Goal: Information Seeking & Learning: Learn about a topic

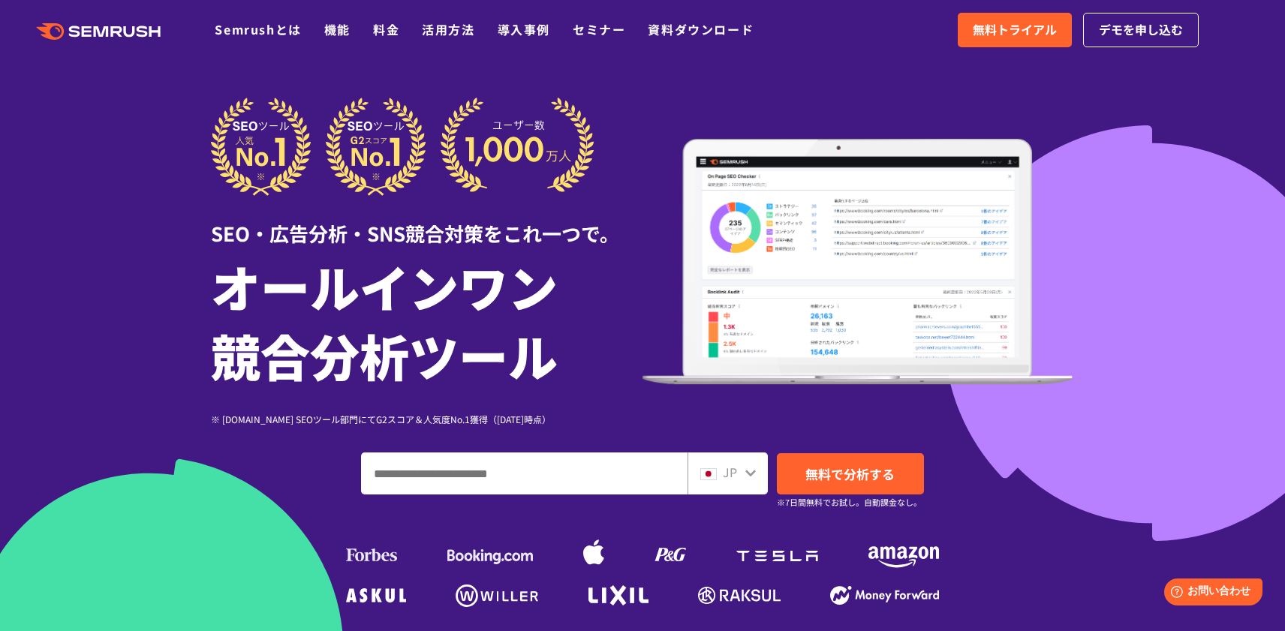
click at [590, 468] on input "ドメイン、キーワードまたはURLを入力してください" at bounding box center [524, 473] width 325 height 41
type input "****"
click at [830, 483] on span "無料で分析する" at bounding box center [850, 474] width 89 height 19
click at [411, 83] on div at bounding box center [642, 418] width 1285 height 837
click at [288, 33] on link "Semrushとは" at bounding box center [258, 29] width 86 height 18
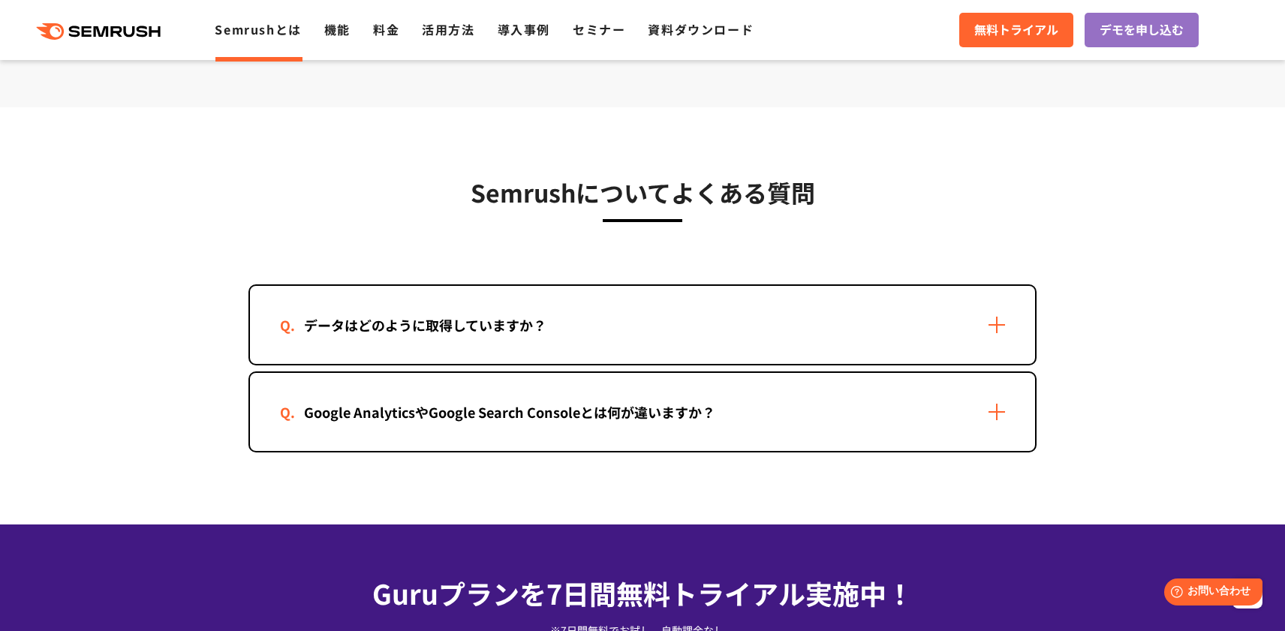
scroll to position [3051, 0]
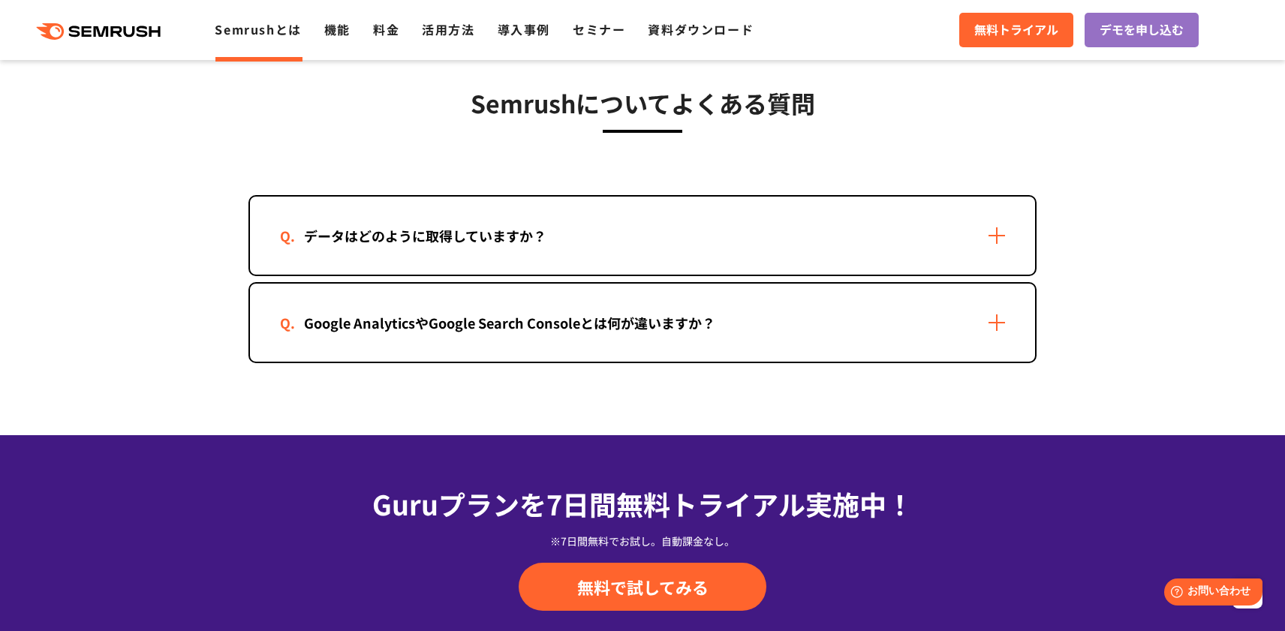
click at [549, 238] on div "データはどのように取得していますか？" at bounding box center [425, 236] width 291 height 22
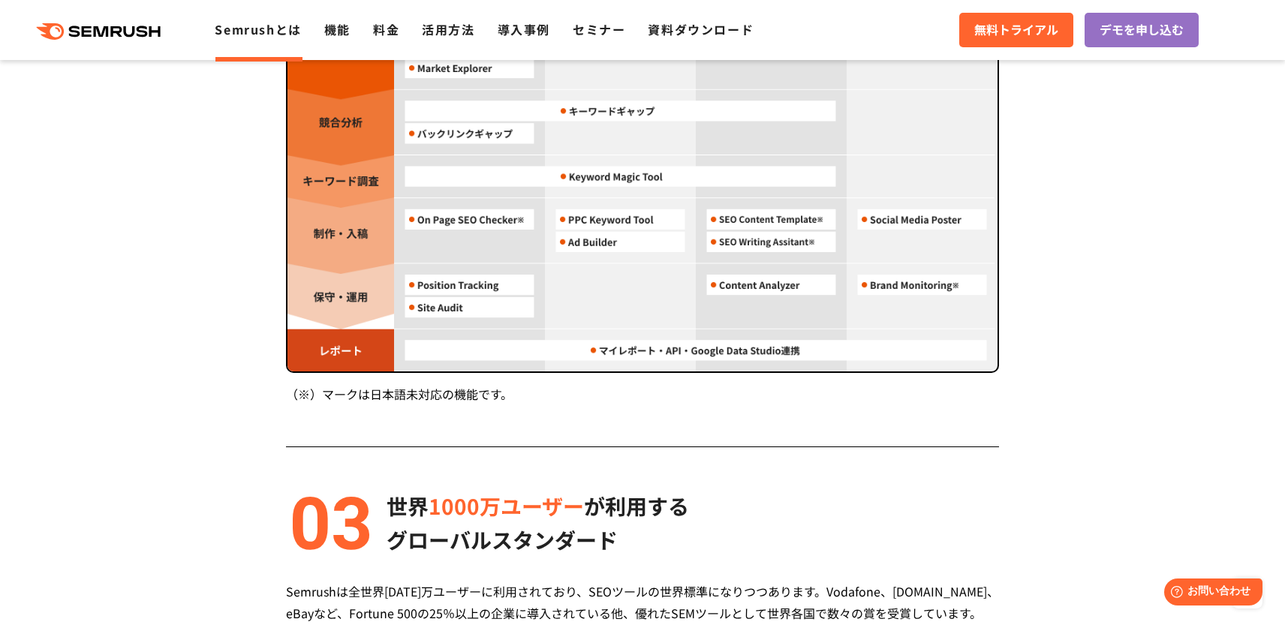
scroll to position [1340, 0]
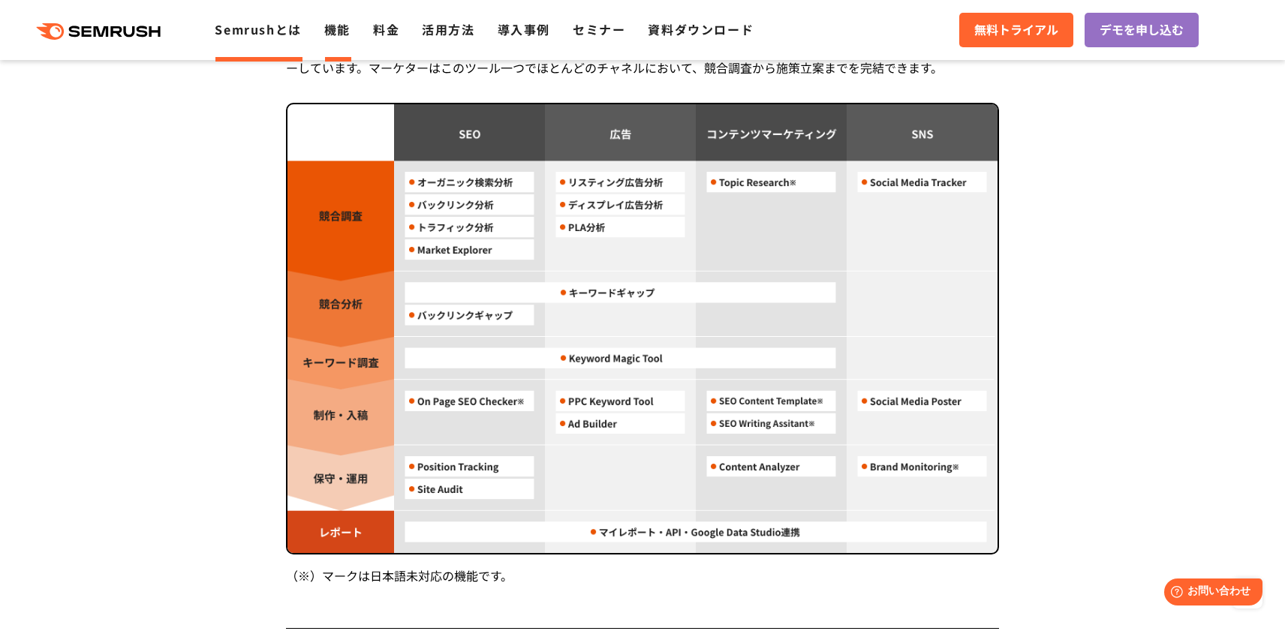
click at [349, 26] on link "機能" at bounding box center [337, 29] width 26 height 18
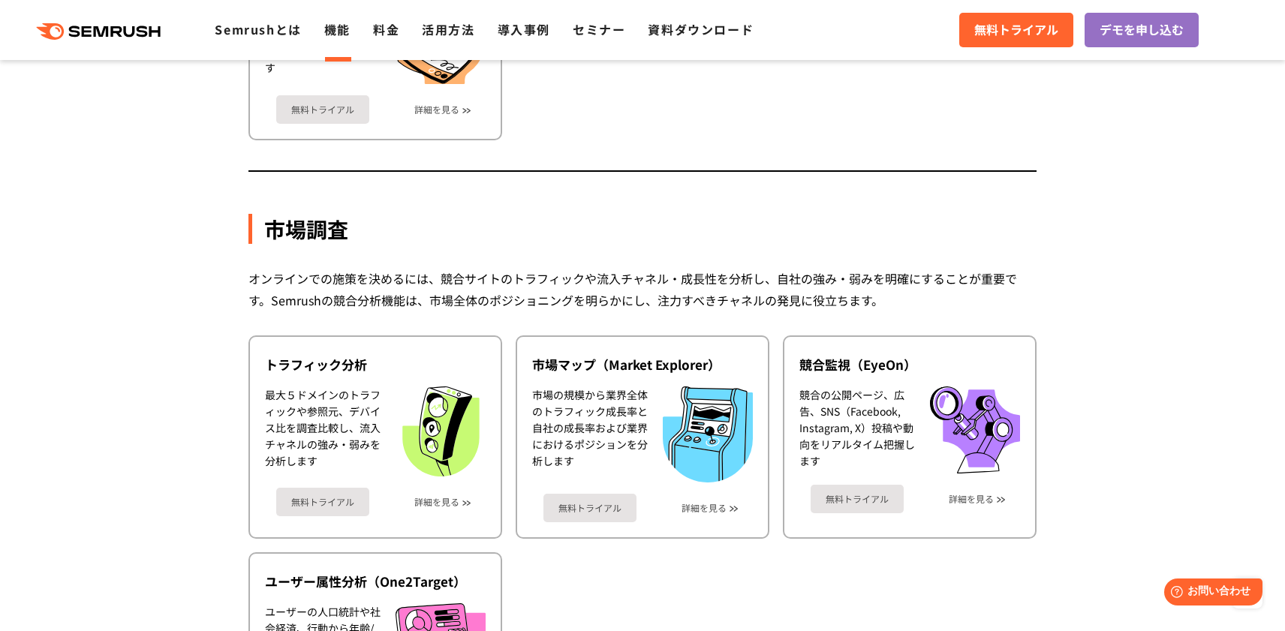
scroll to position [2400, 0]
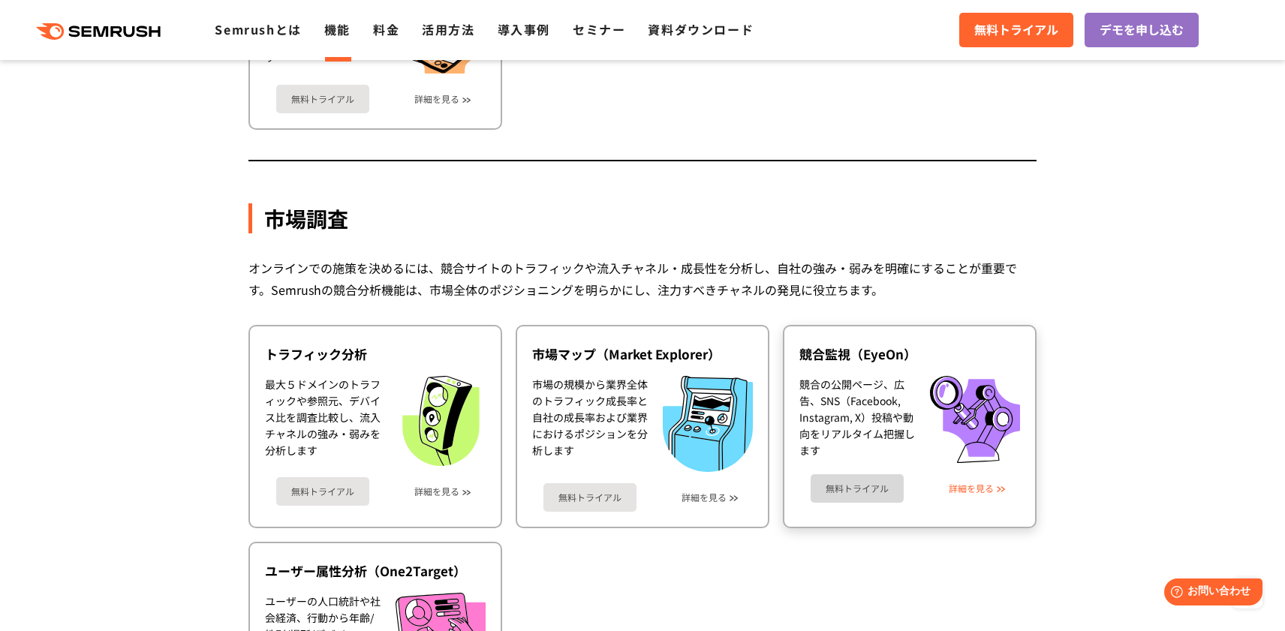
click at [969, 493] on link "詳細を見る" at bounding box center [971, 489] width 45 height 11
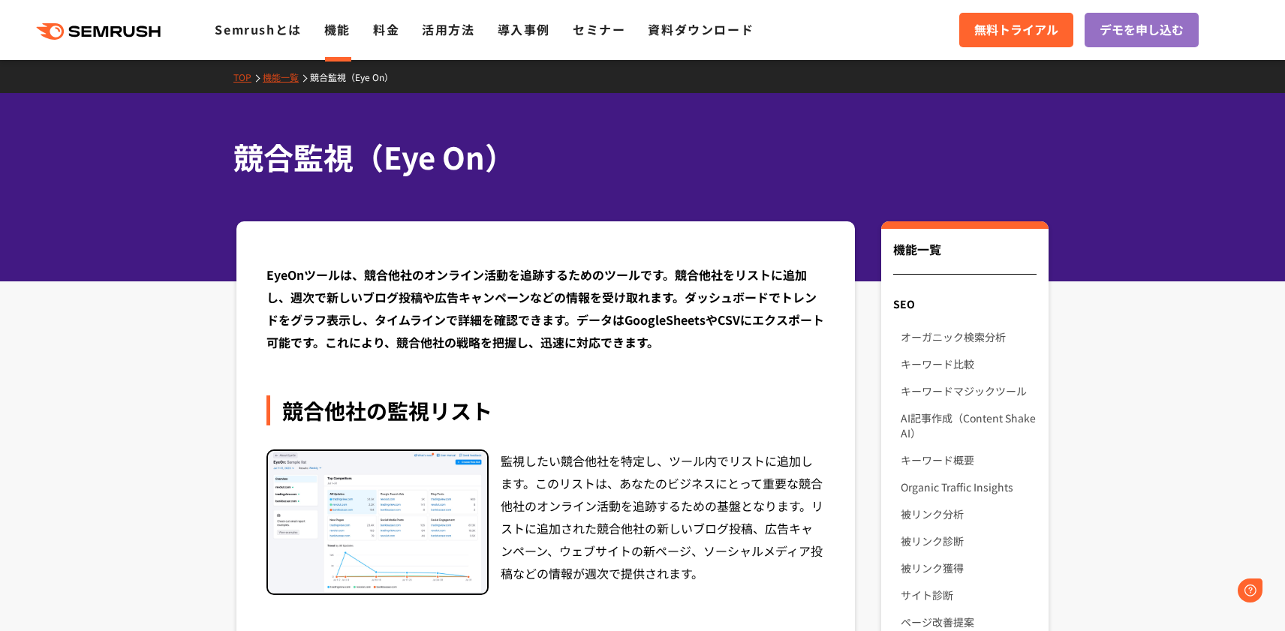
scroll to position [192, 0]
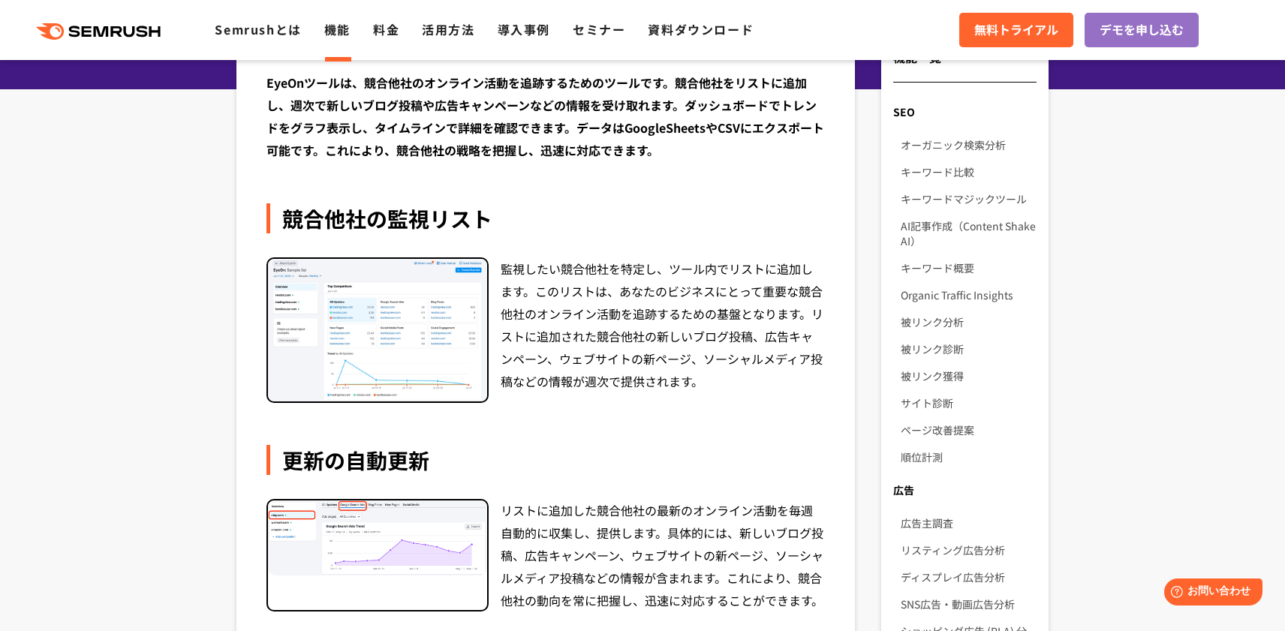
click at [427, 333] on img at bounding box center [377, 330] width 219 height 143
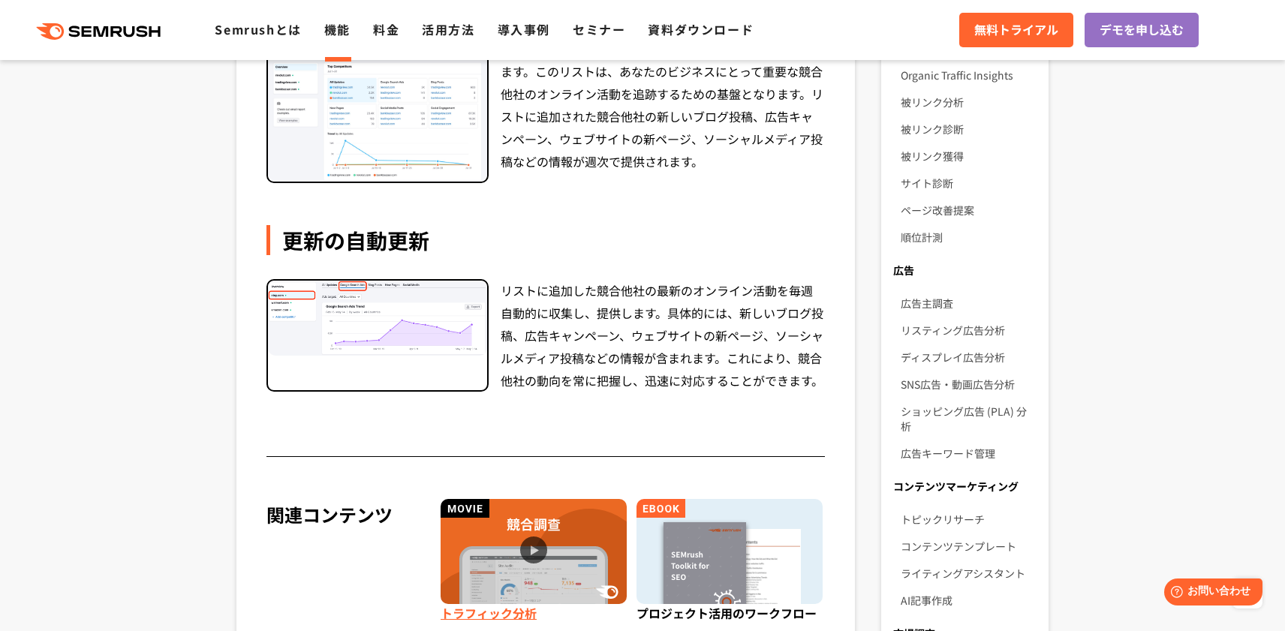
scroll to position [0, 0]
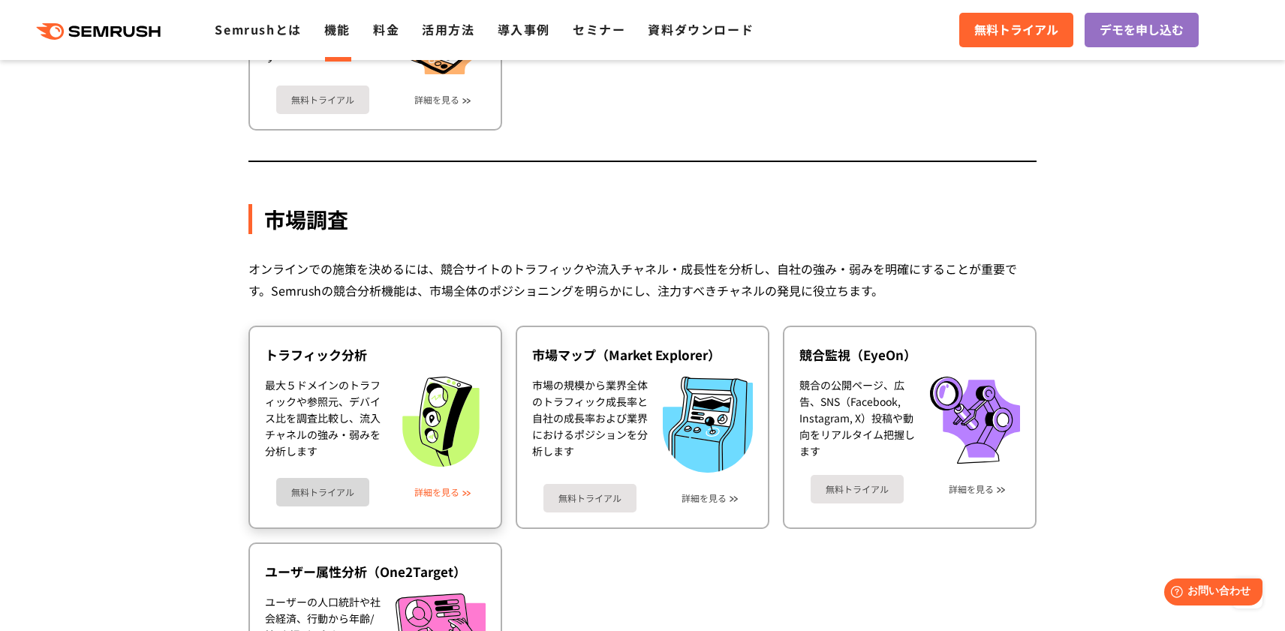
click at [444, 496] on link "詳細を見る" at bounding box center [436, 492] width 45 height 11
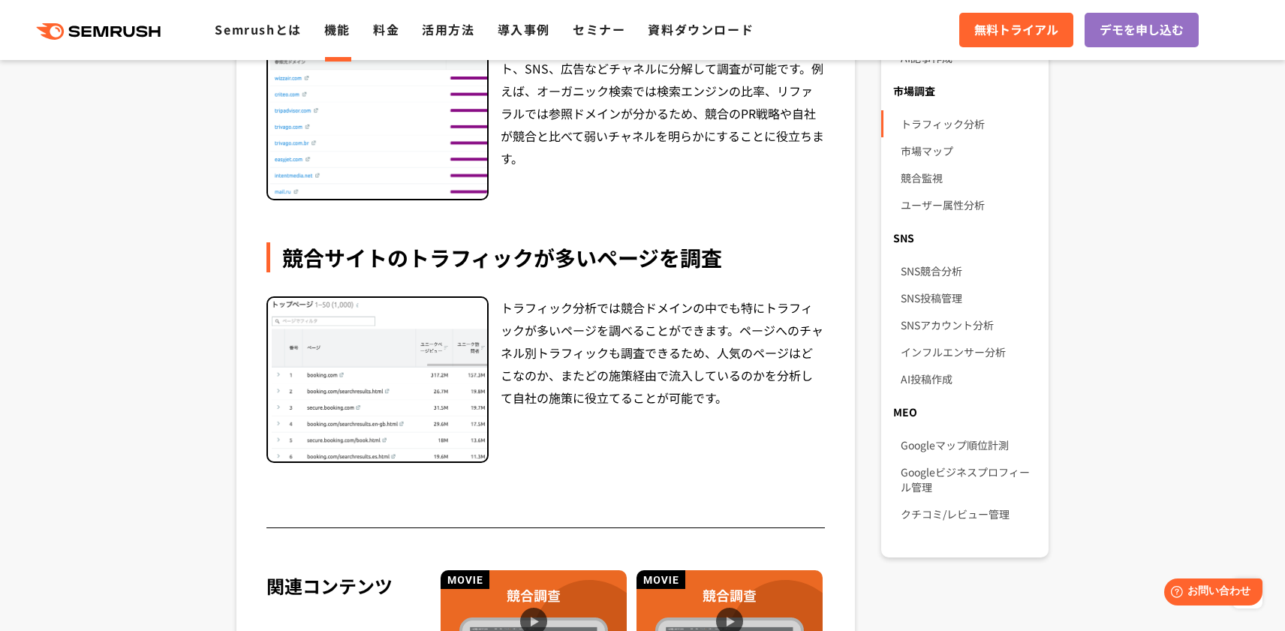
scroll to position [1308, 0]
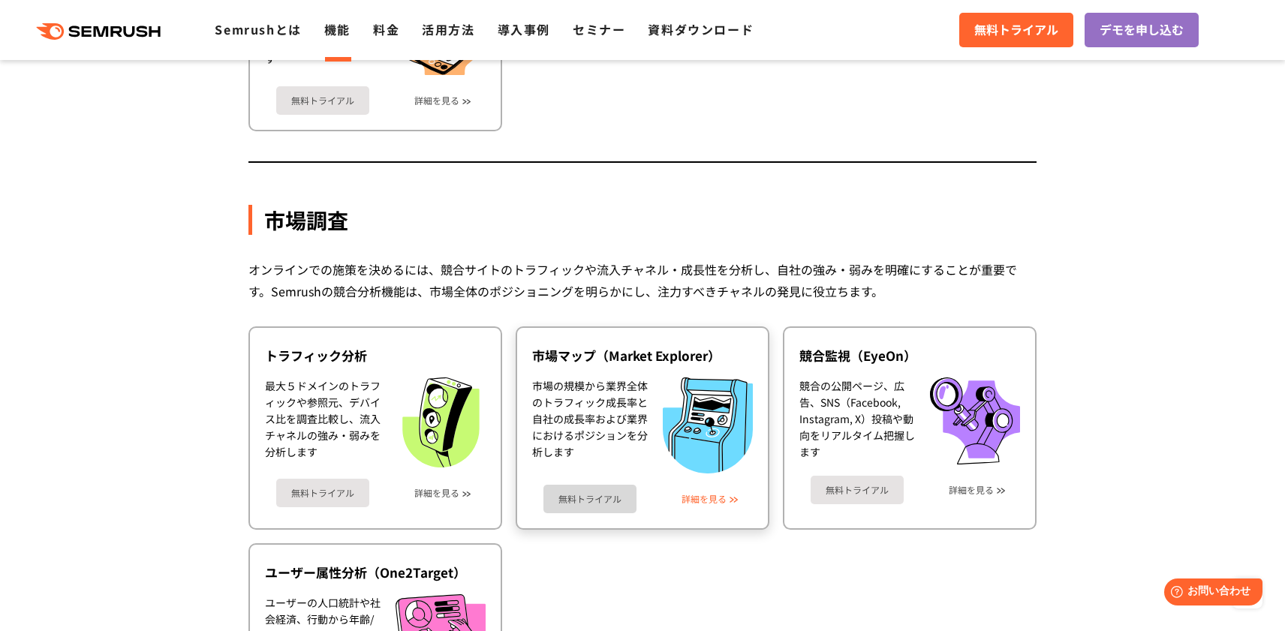
click at [696, 501] on link "詳細を見る" at bounding box center [704, 499] width 45 height 11
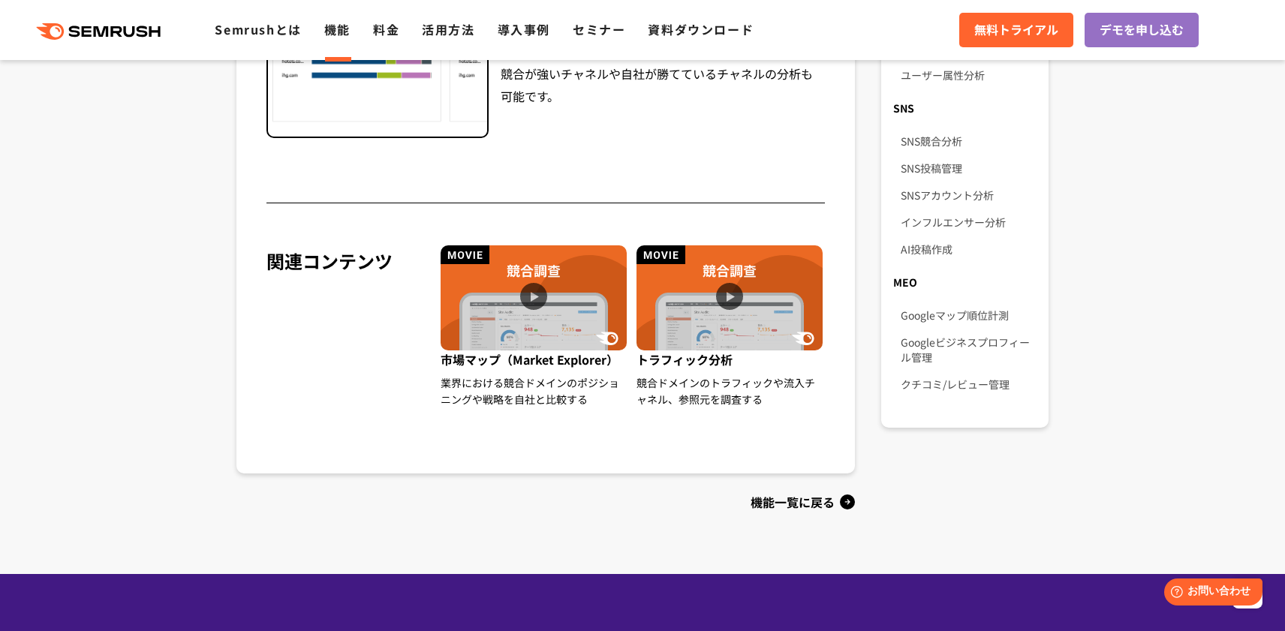
scroll to position [1071, 0]
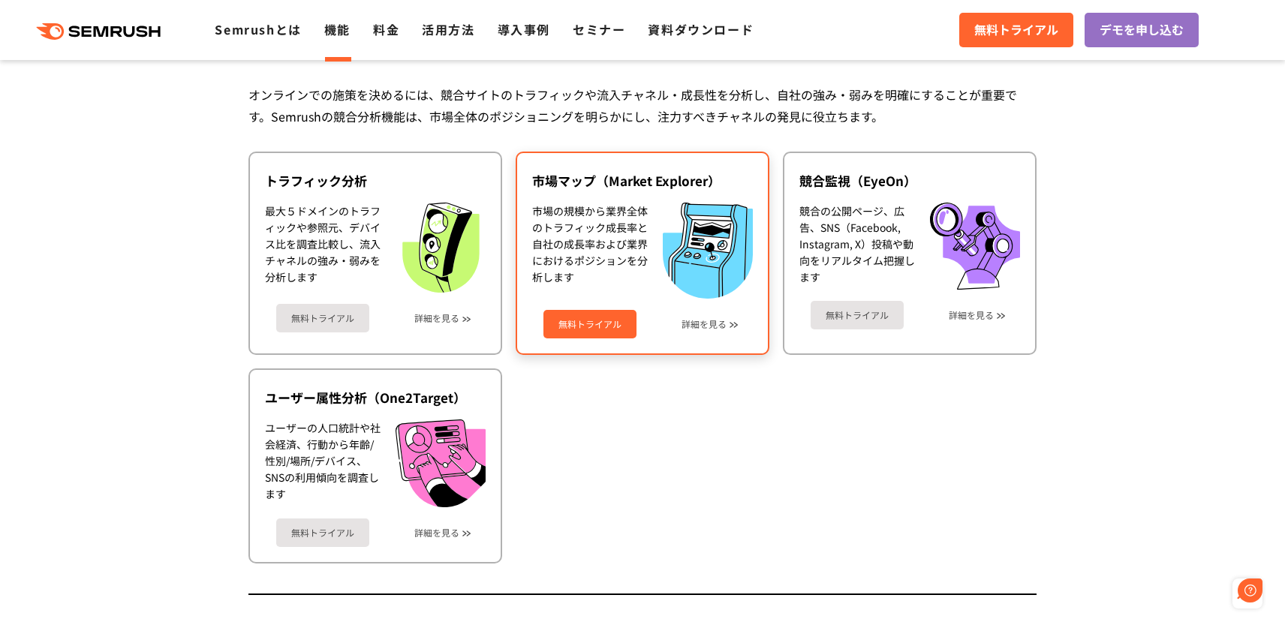
scroll to position [2752, 0]
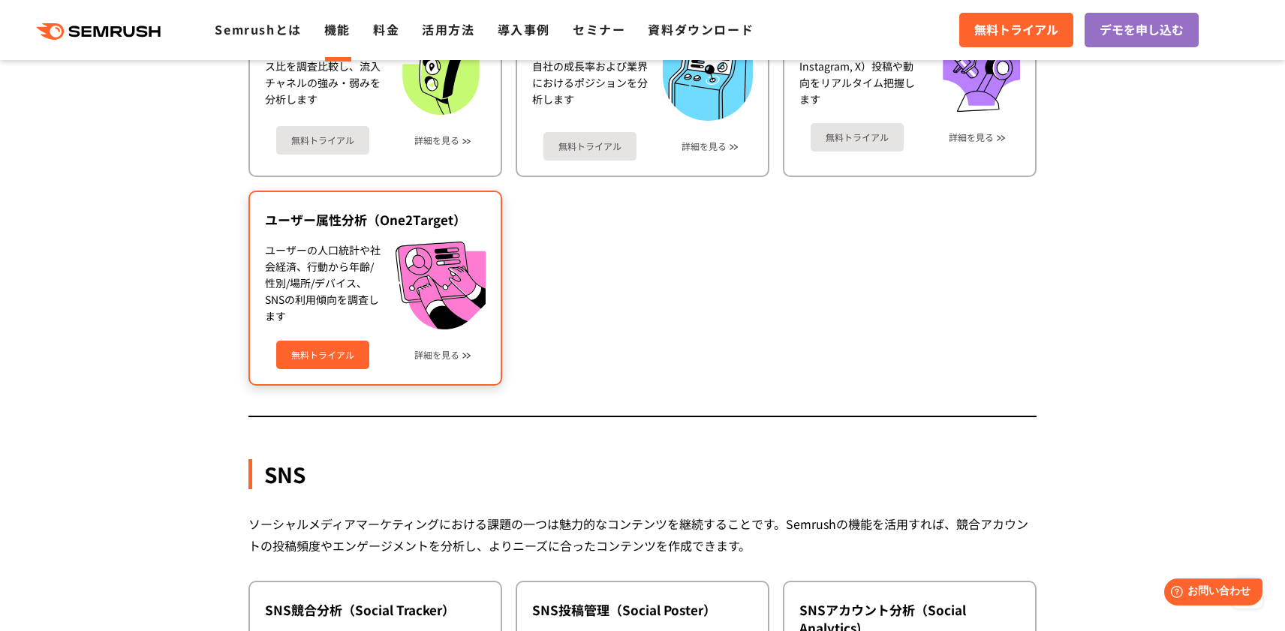
click at [476, 366] on div "無料トライアル 詳細を見る" at bounding box center [375, 350] width 221 height 40
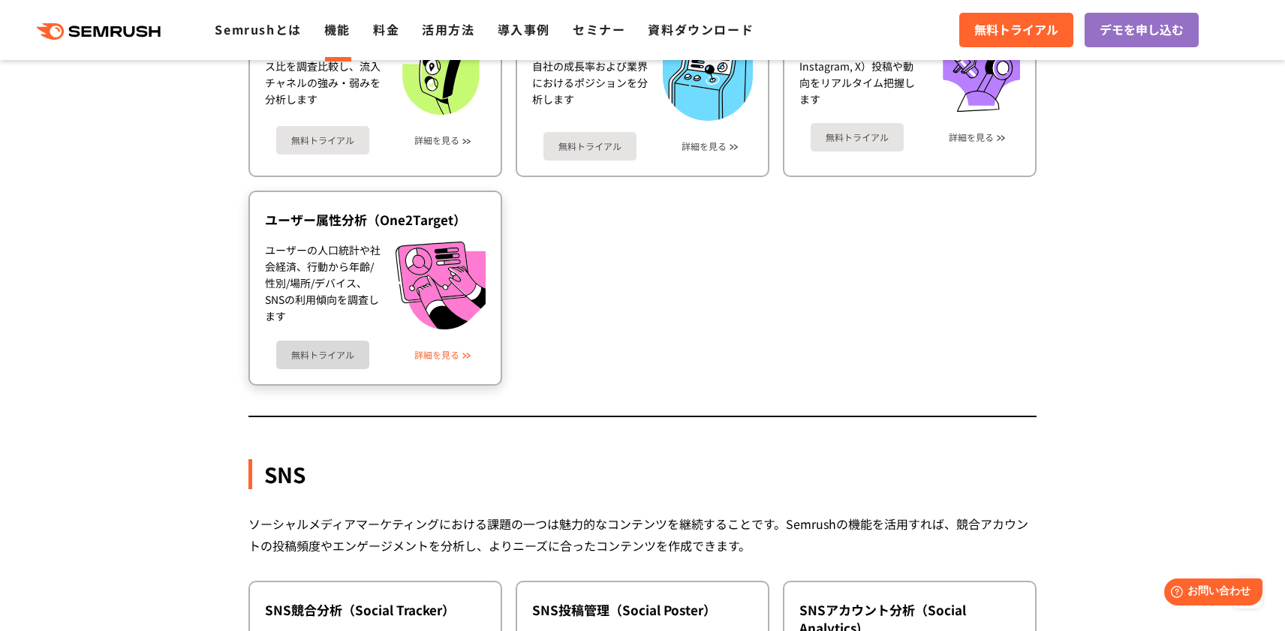
click at [454, 354] on link "詳細を見る" at bounding box center [436, 355] width 45 height 11
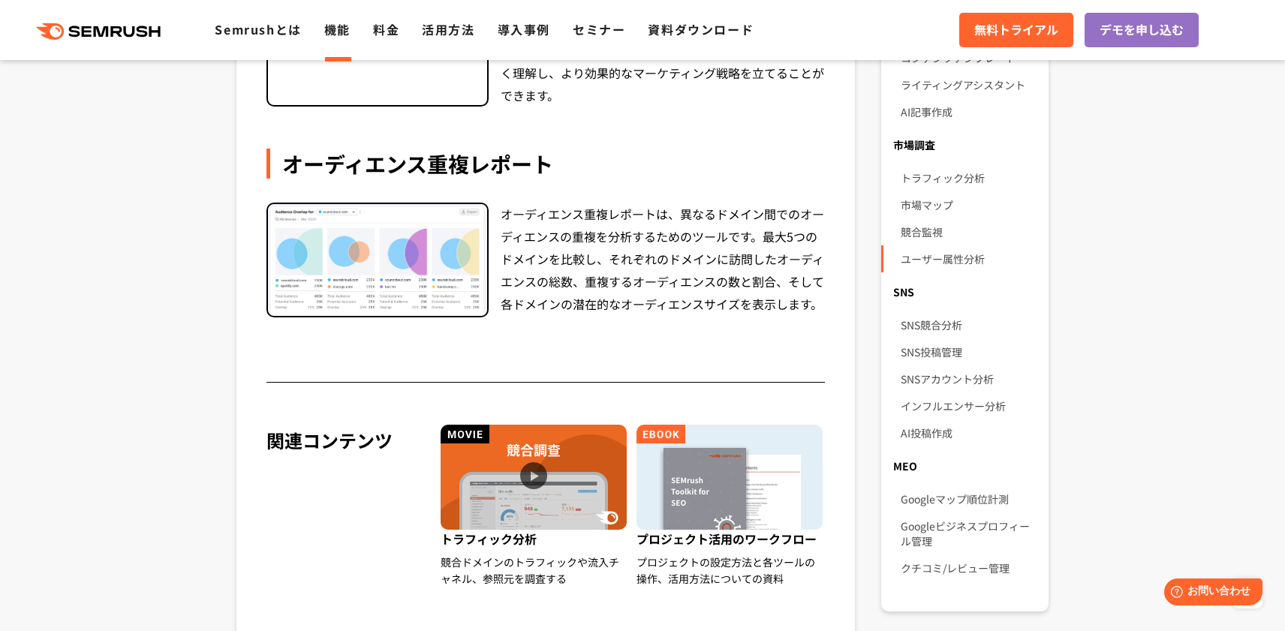
scroll to position [947, 0]
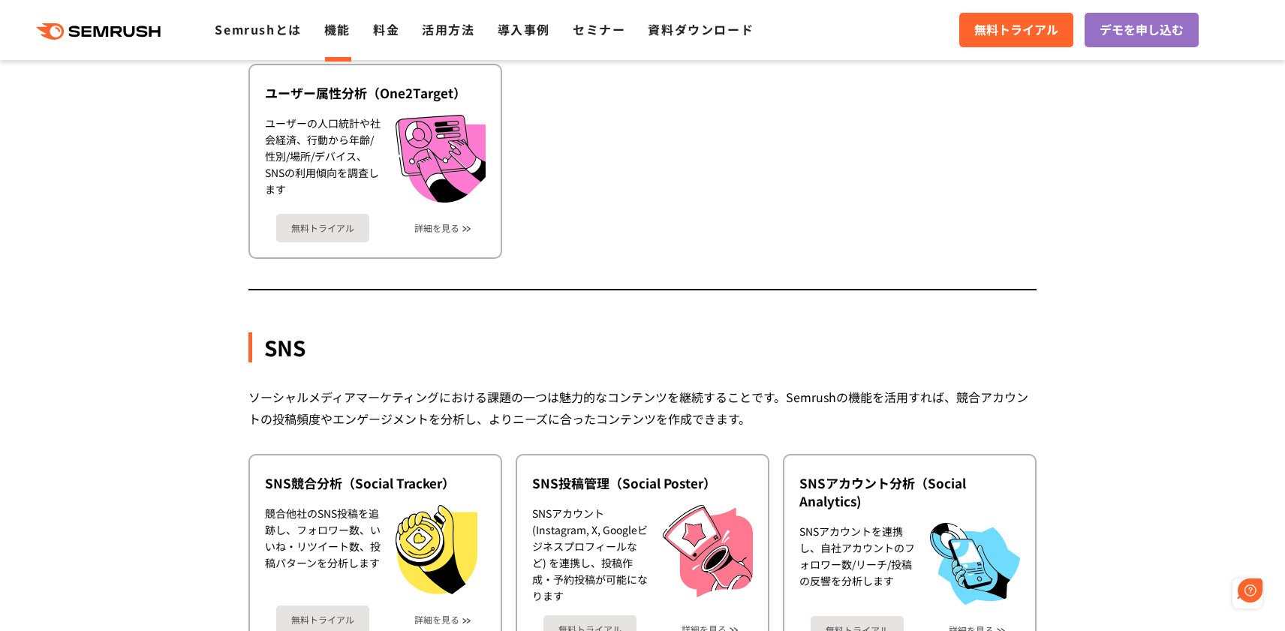
scroll to position [3098, 0]
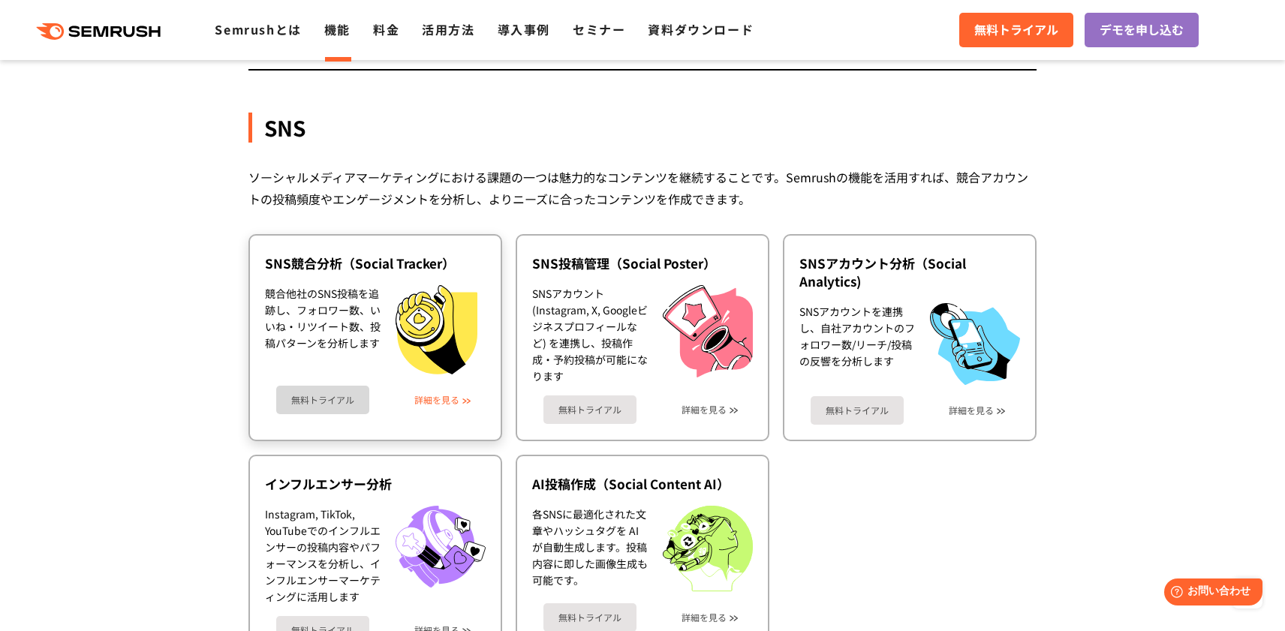
click at [456, 399] on link "詳細を見る" at bounding box center [436, 400] width 45 height 11
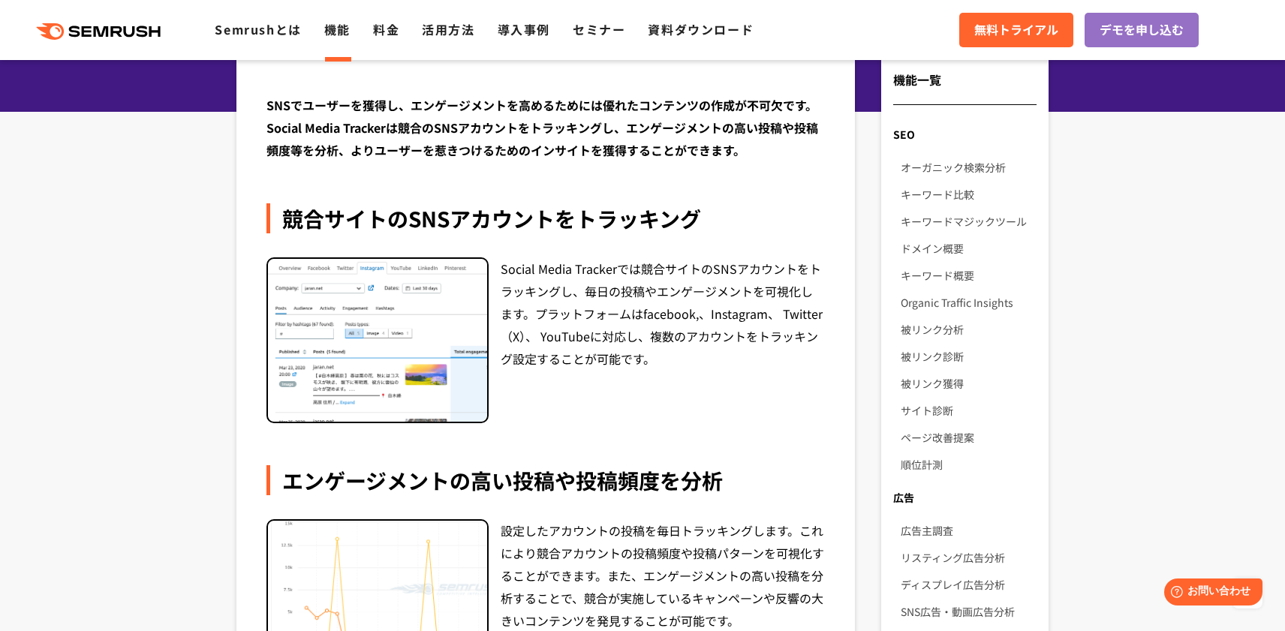
scroll to position [105, 0]
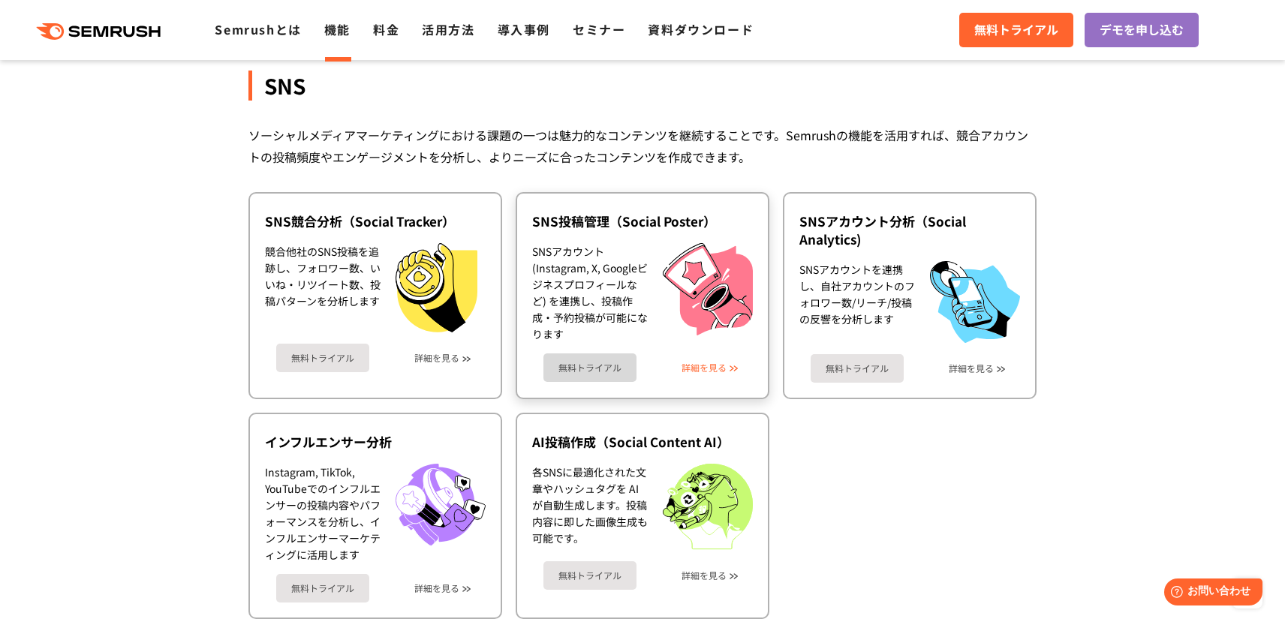
click at [701, 370] on link "詳細を見る" at bounding box center [704, 368] width 45 height 11
click at [991, 363] on link "詳細を見る" at bounding box center [971, 368] width 45 height 11
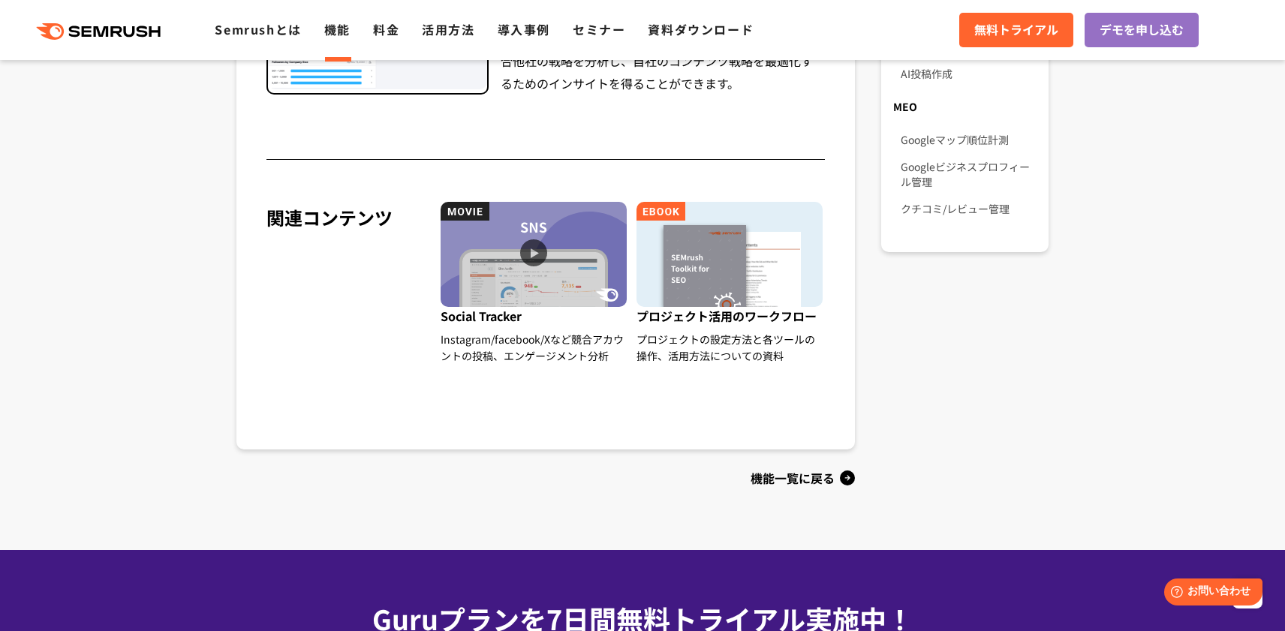
scroll to position [1252, 0]
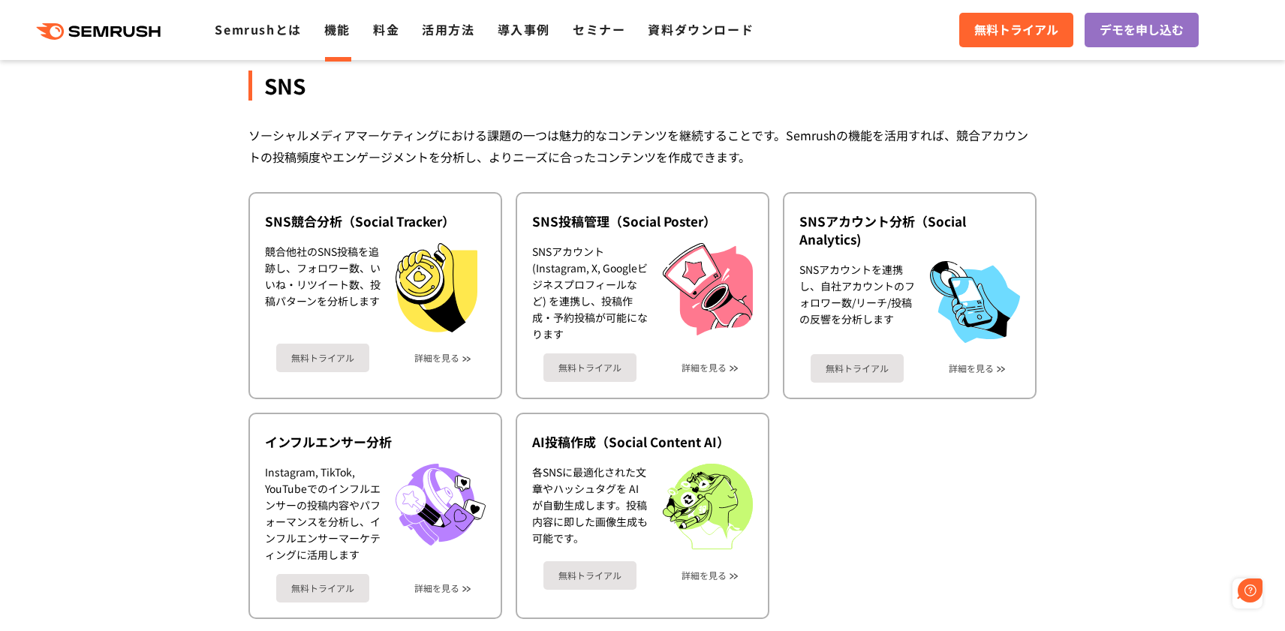
scroll to position [3384, 0]
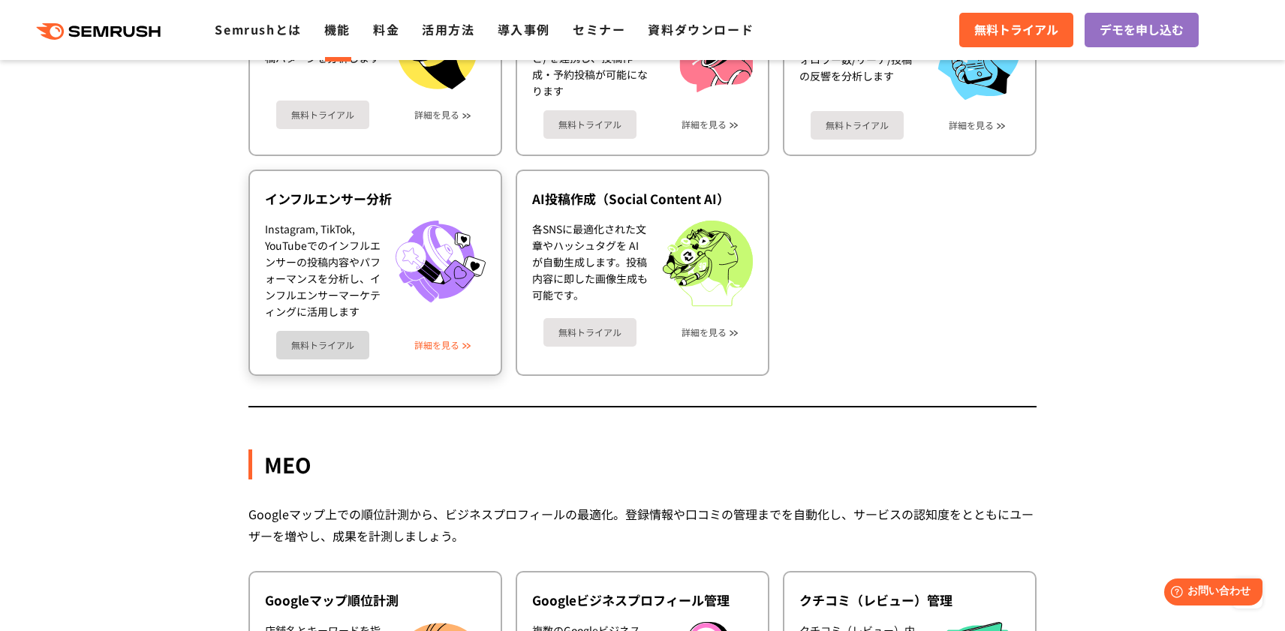
click at [452, 348] on link "詳細を見る" at bounding box center [436, 345] width 45 height 11
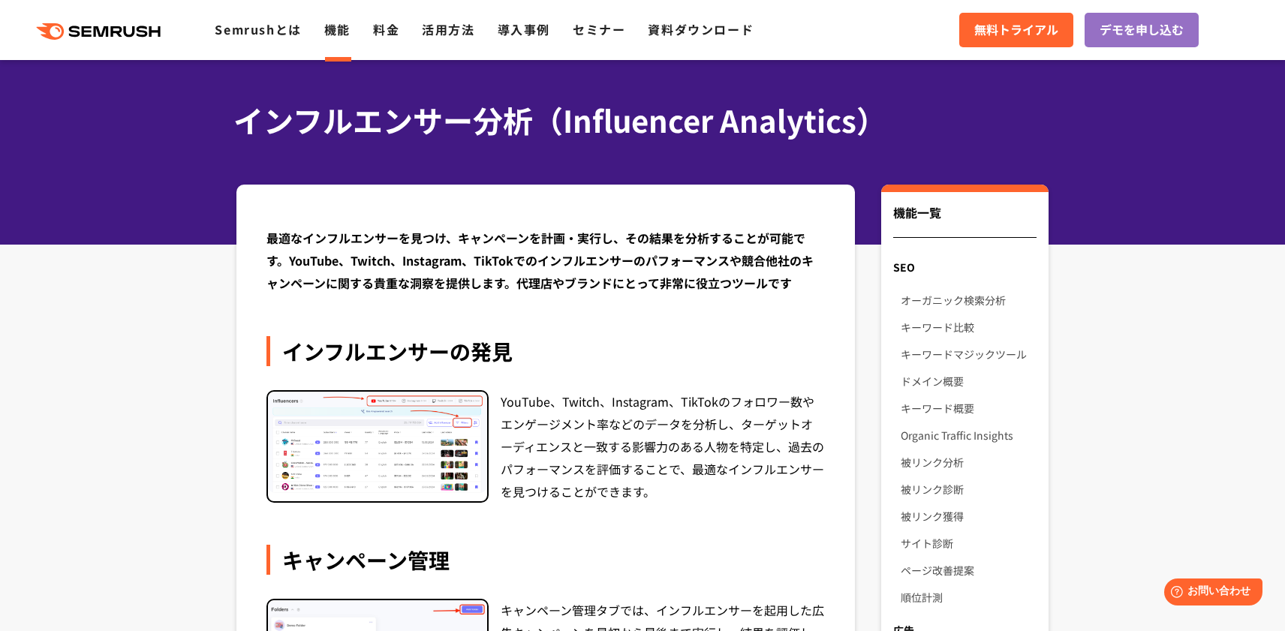
scroll to position [40, 0]
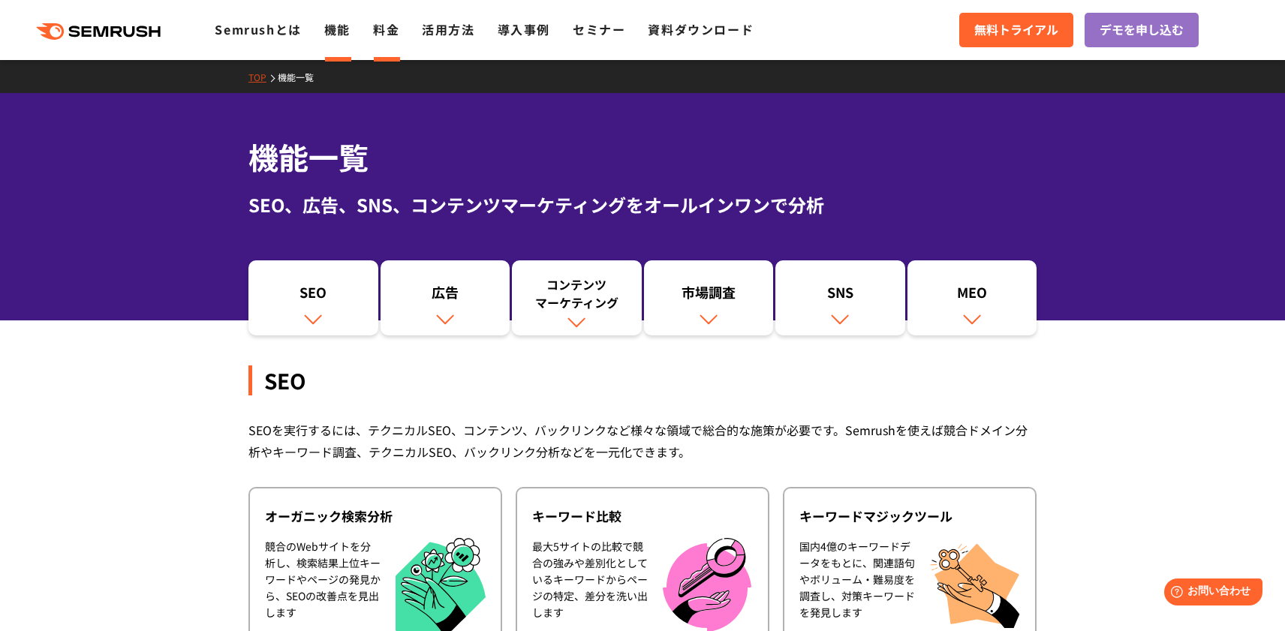
click at [394, 39] on li "料金" at bounding box center [386, 30] width 26 height 20
click at [385, 25] on link "料金" at bounding box center [386, 29] width 26 height 18
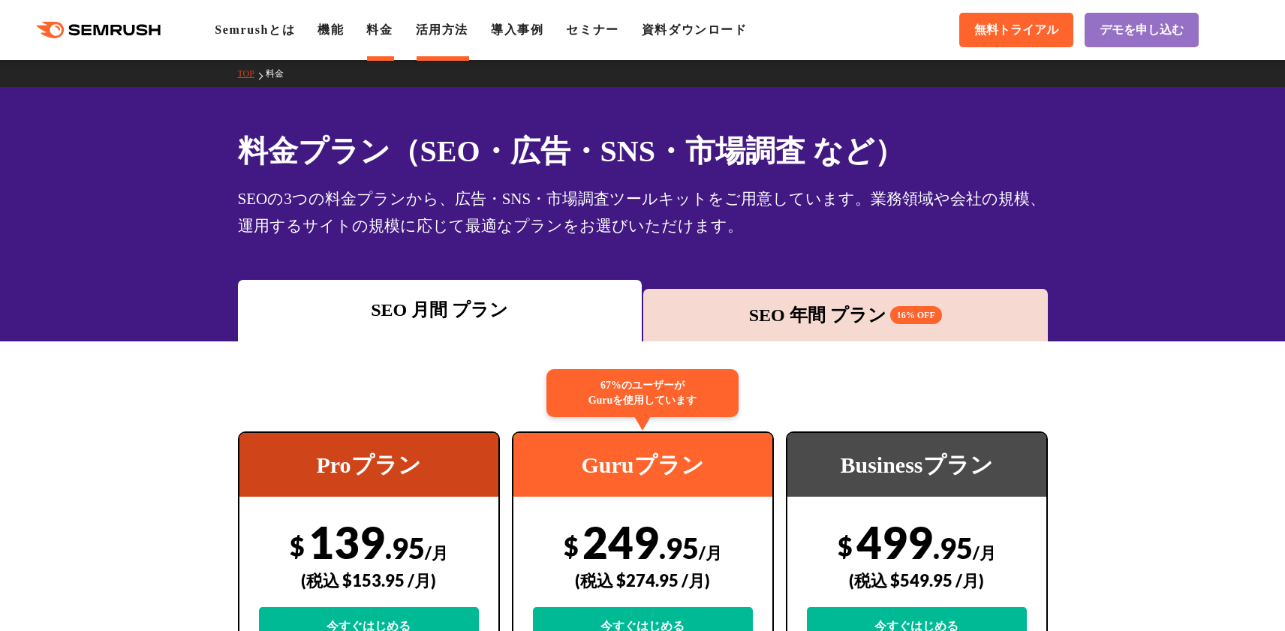
click at [448, 28] on link "活用方法" at bounding box center [442, 29] width 53 height 13
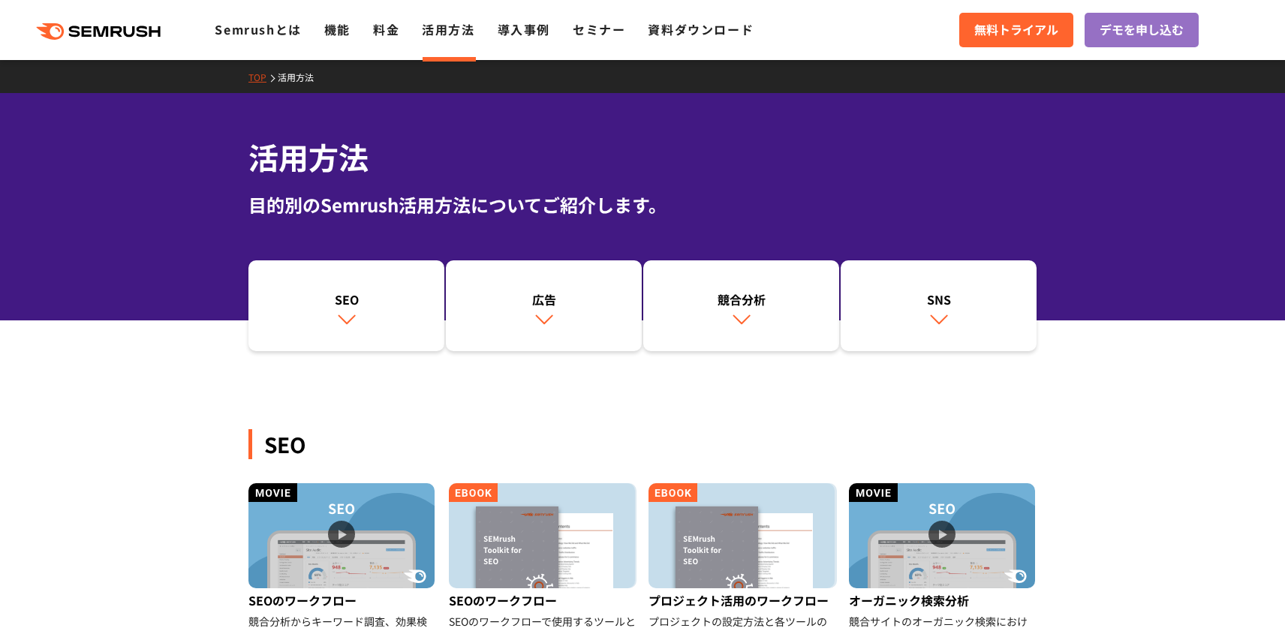
click at [1086, 255] on div "活用方法 目的別のSemrush活用方法についてご紹介します。" at bounding box center [642, 206] width 1285 height 227
